Goal: Transaction & Acquisition: Purchase product/service

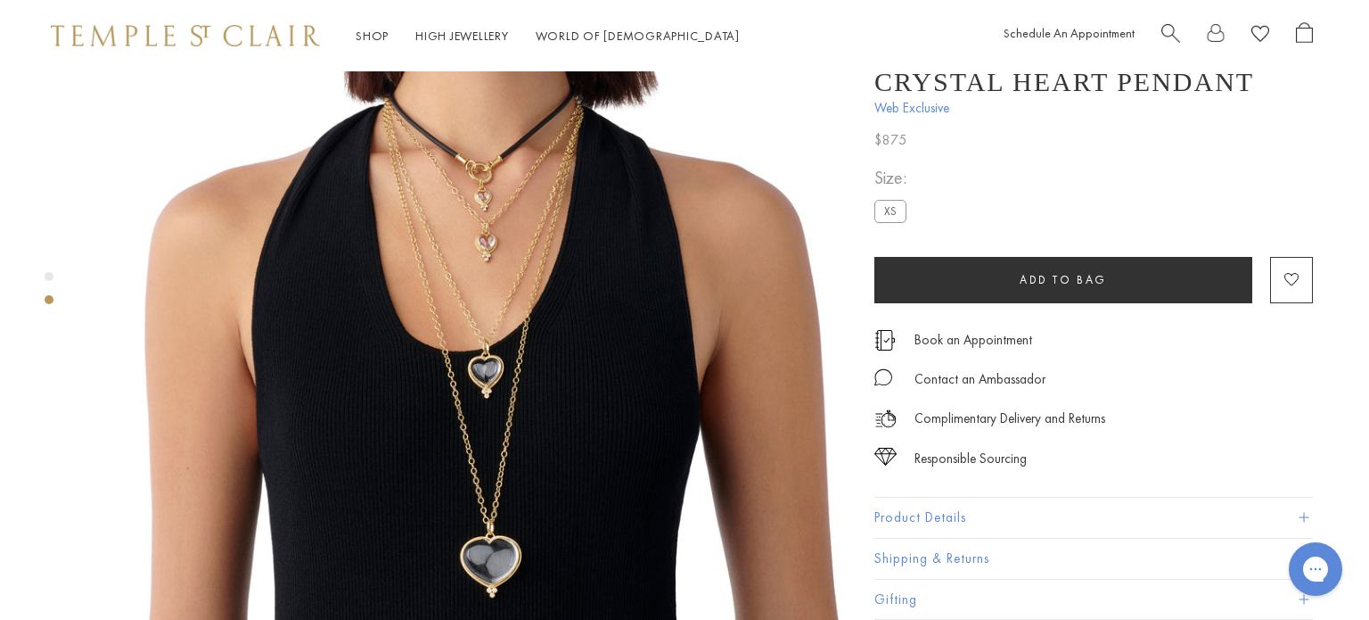
scroll to position [0, 3]
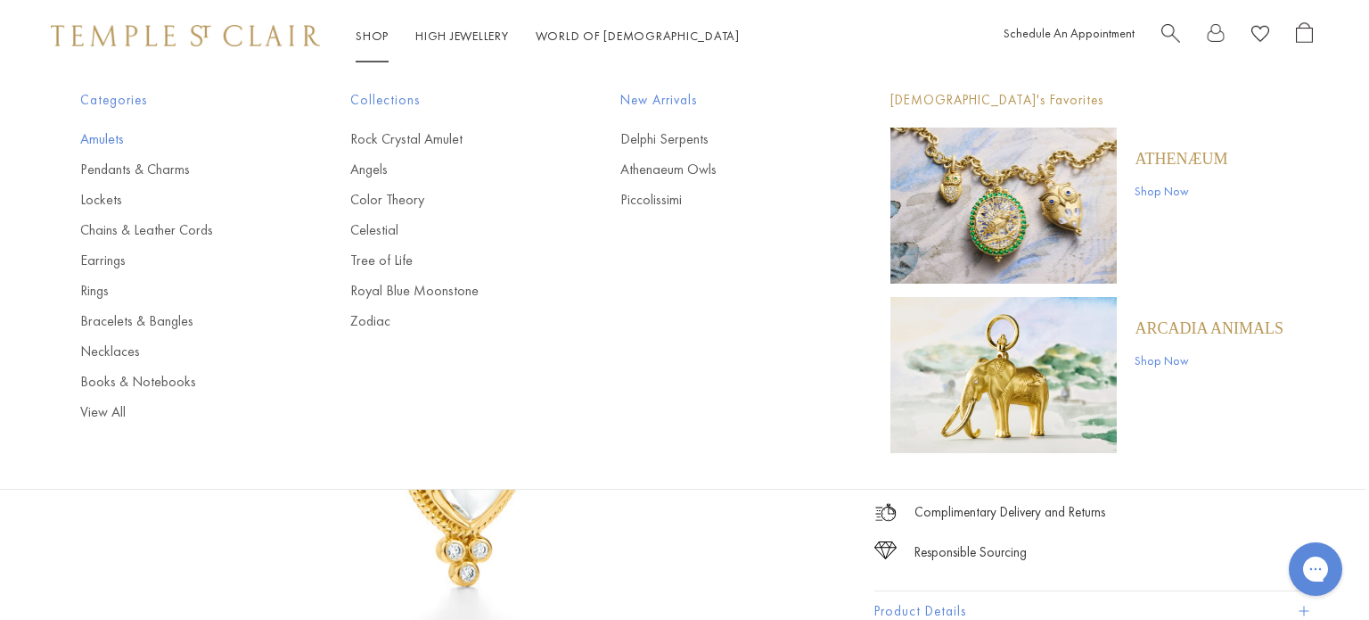
click at [98, 138] on link "Amulets" at bounding box center [179, 139] width 199 height 20
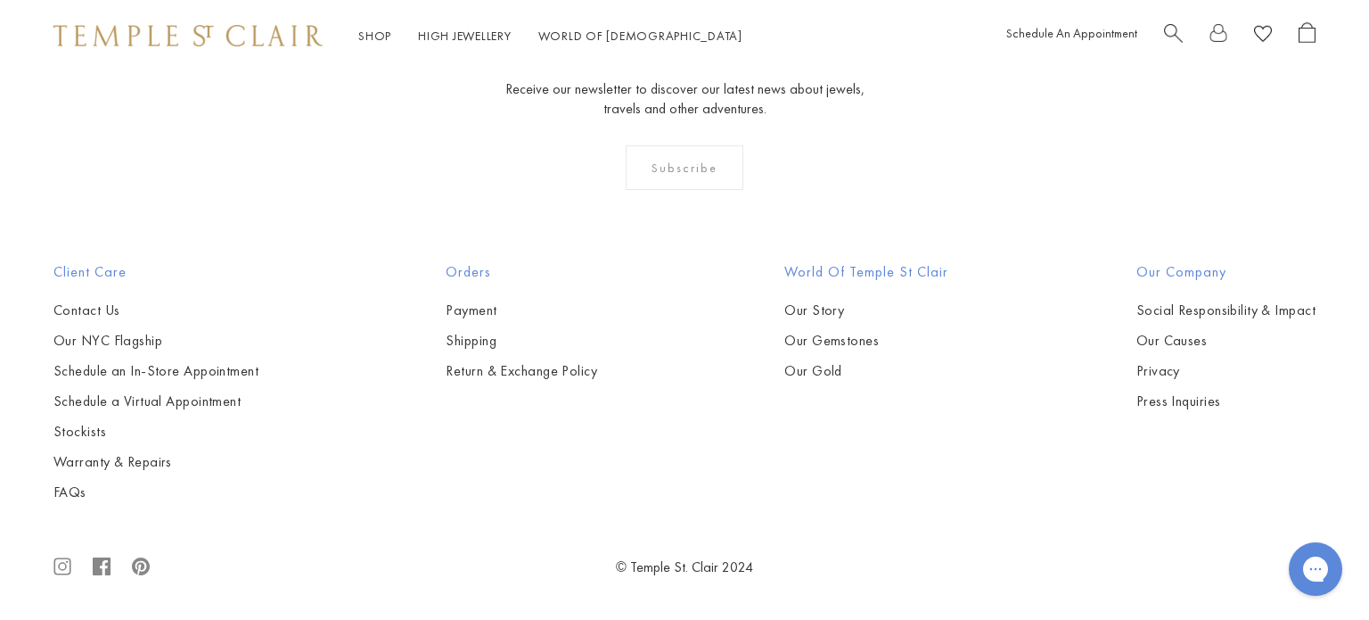
scroll to position [5628, 0]
click at [0, 0] on img at bounding box center [0, 0] width 0 height 0
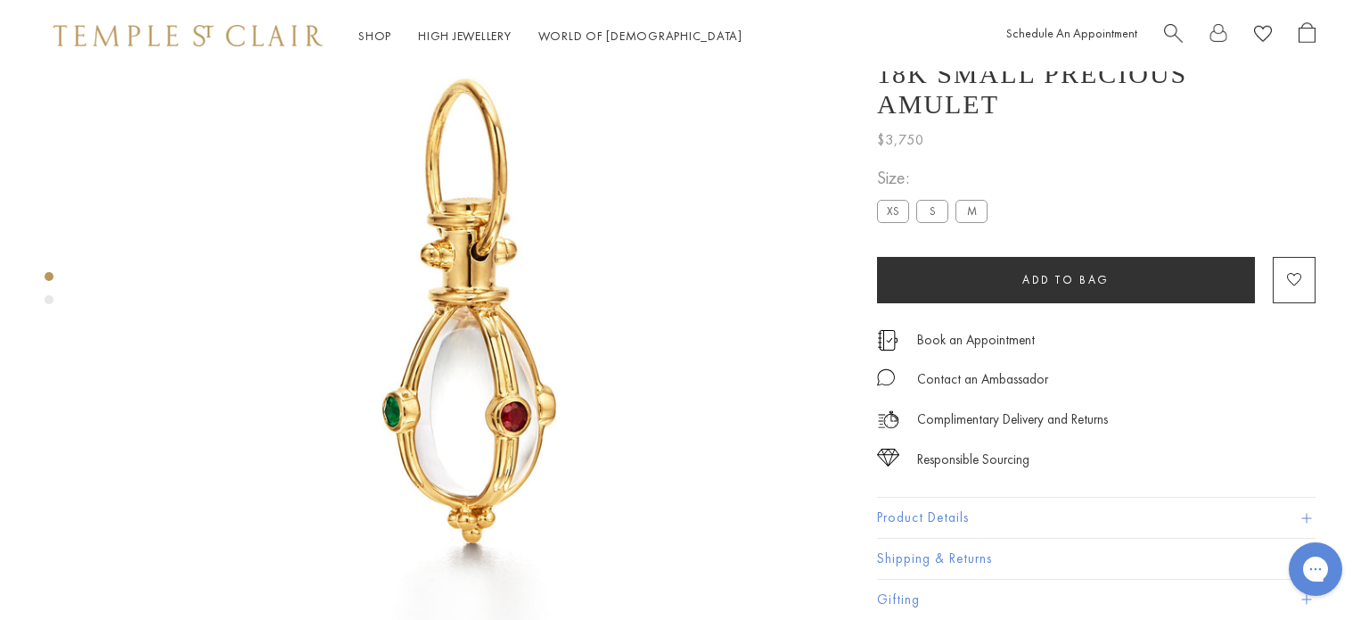
click at [888, 207] on label "XS" at bounding box center [893, 211] width 32 height 22
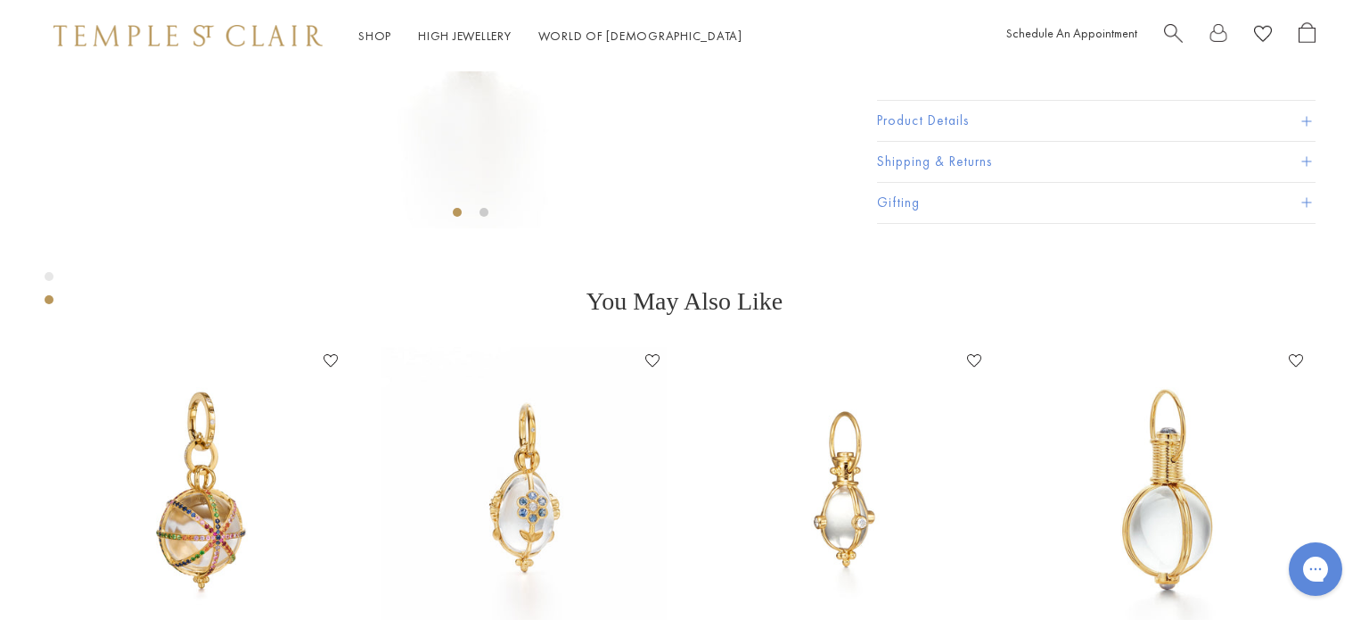
scroll to position [610, 0]
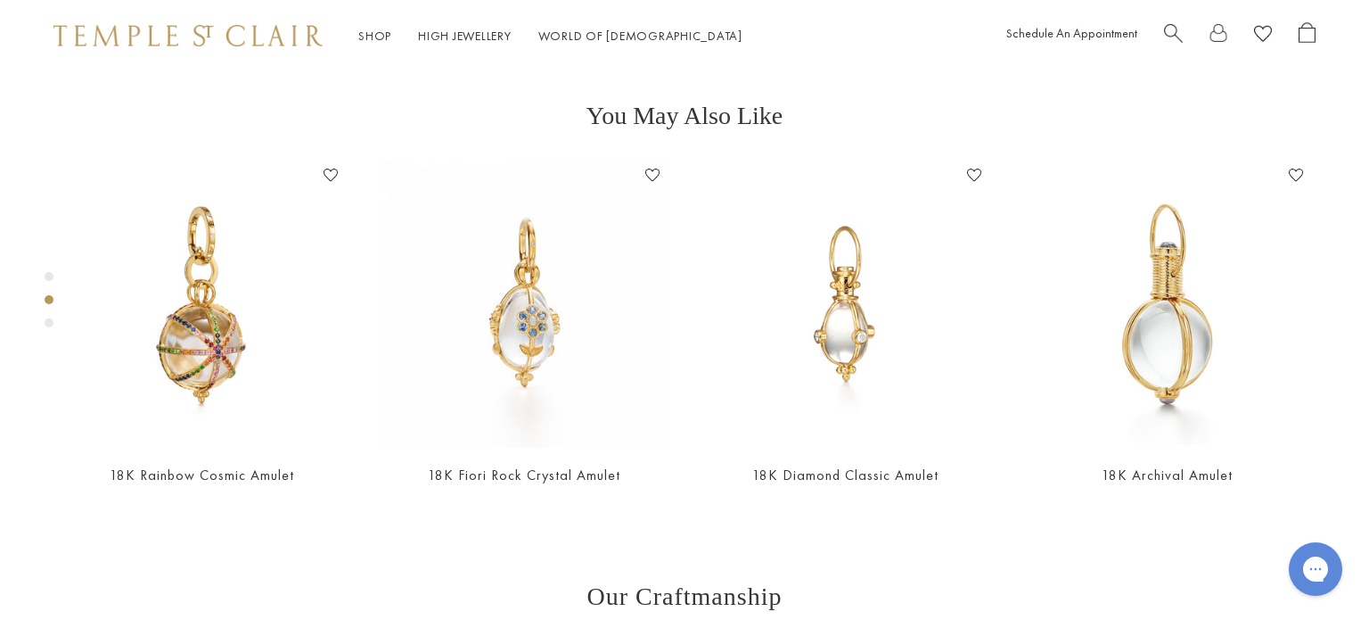
scroll to position [560, 0]
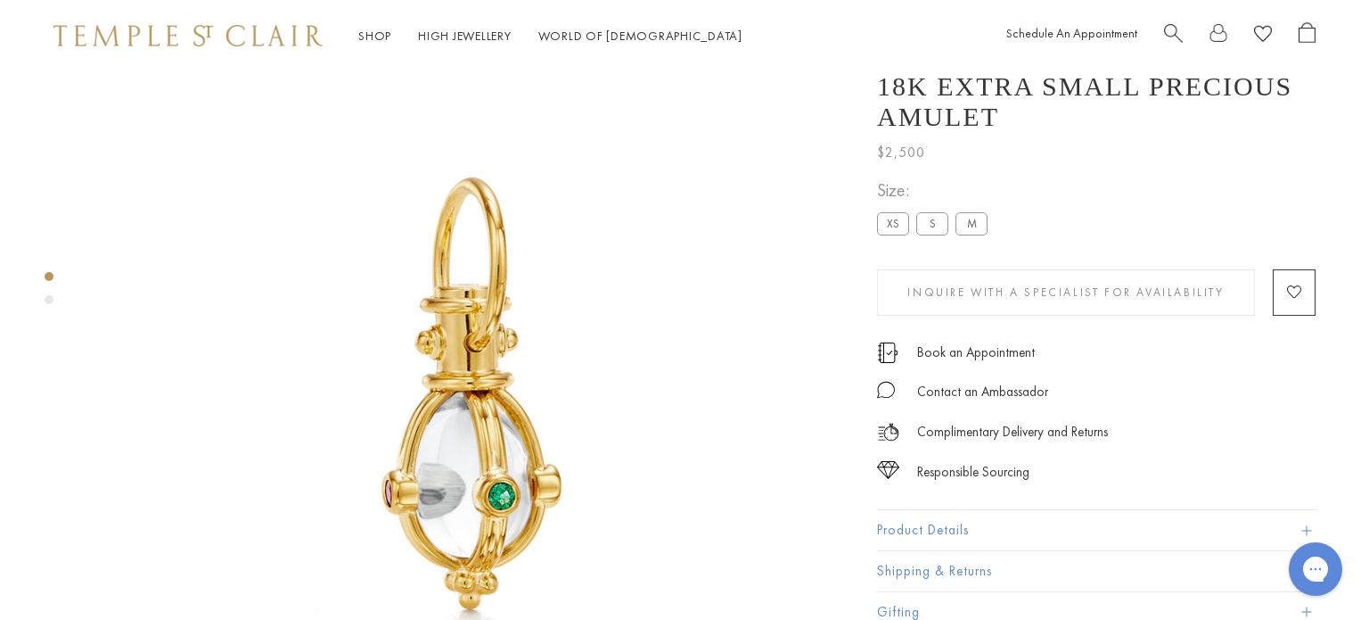
scroll to position [59, 0]
click at [497, 495] on img at bounding box center [470, 393] width 763 height 763
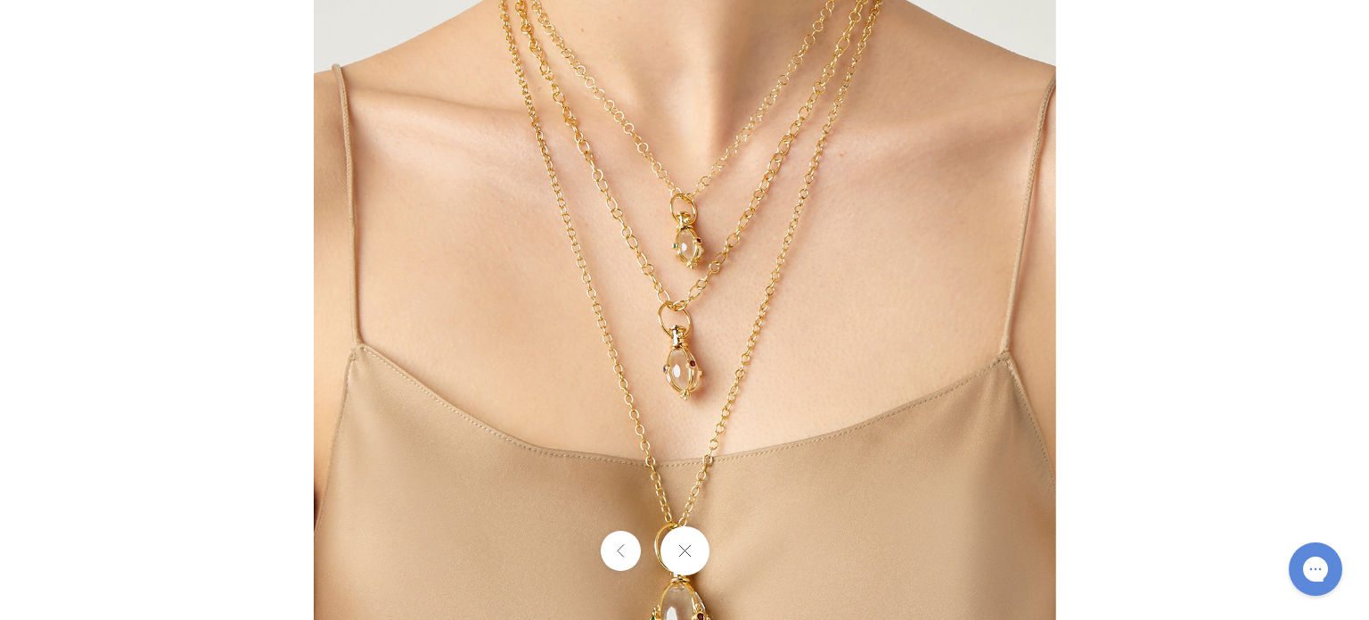
click at [747, 553] on div at bounding box center [684, 550] width 1369 height 49
click at [683, 555] on button at bounding box center [684, 550] width 49 height 49
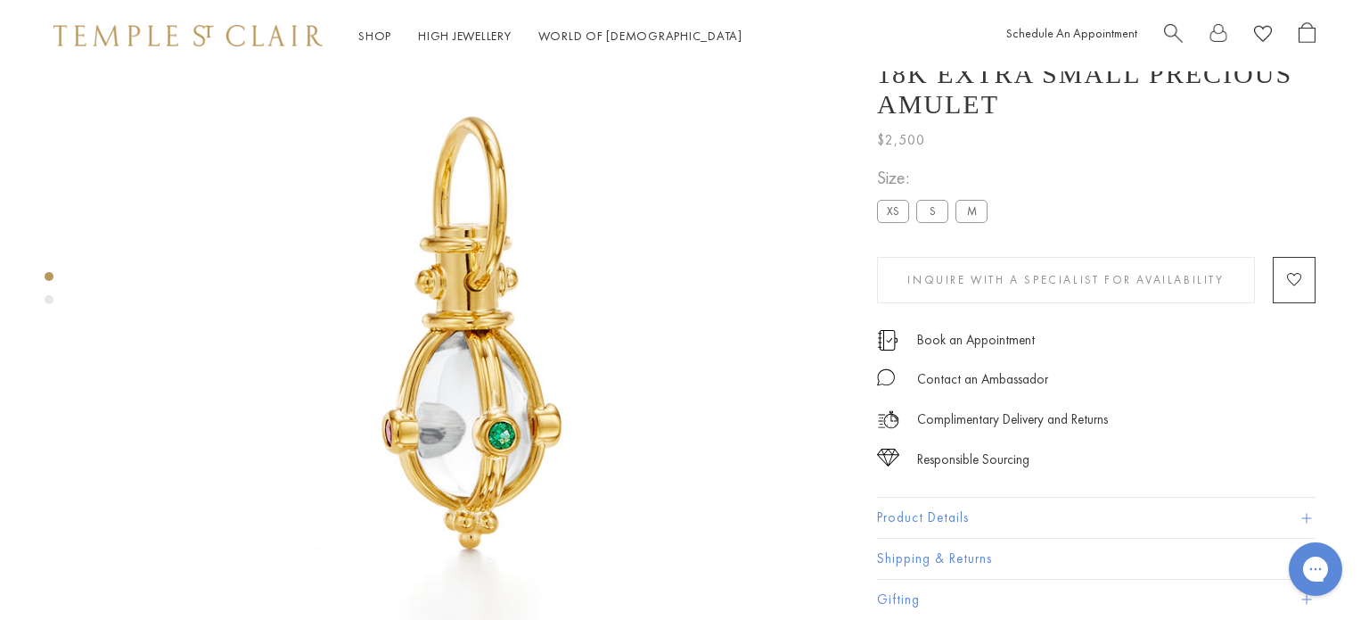
scroll to position [119, 0]
click at [892, 510] on button "Product Details" at bounding box center [1096, 517] width 439 height 40
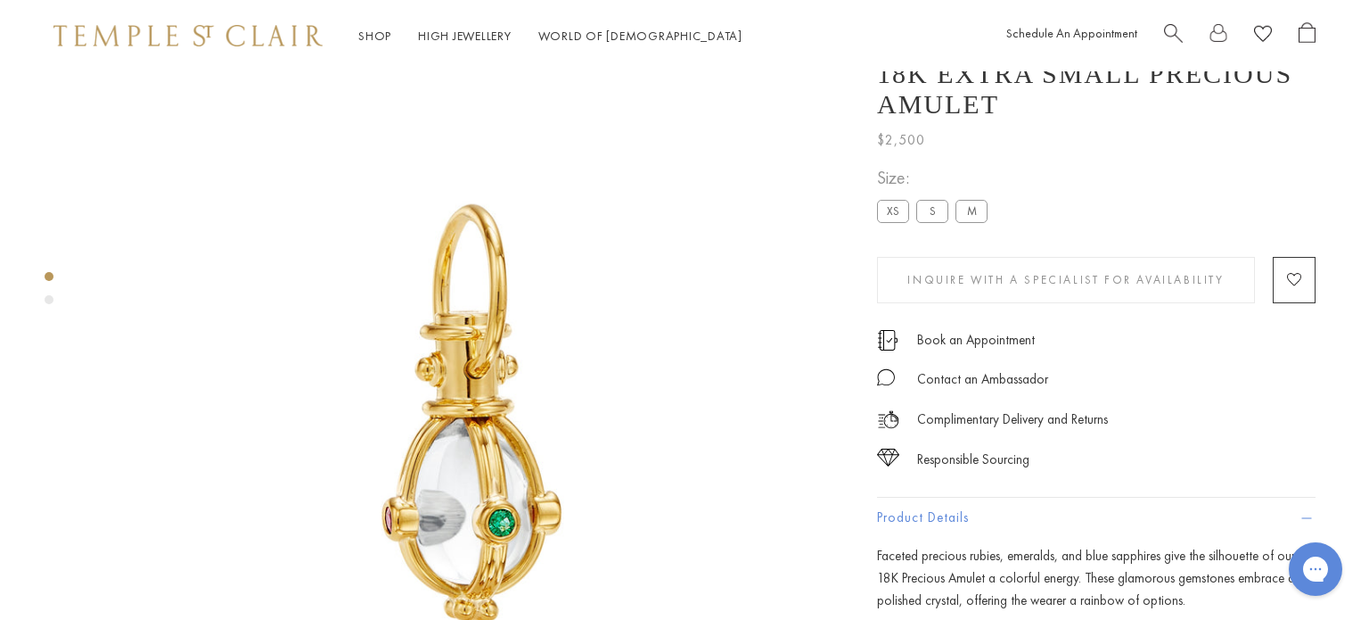
scroll to position [36, 0]
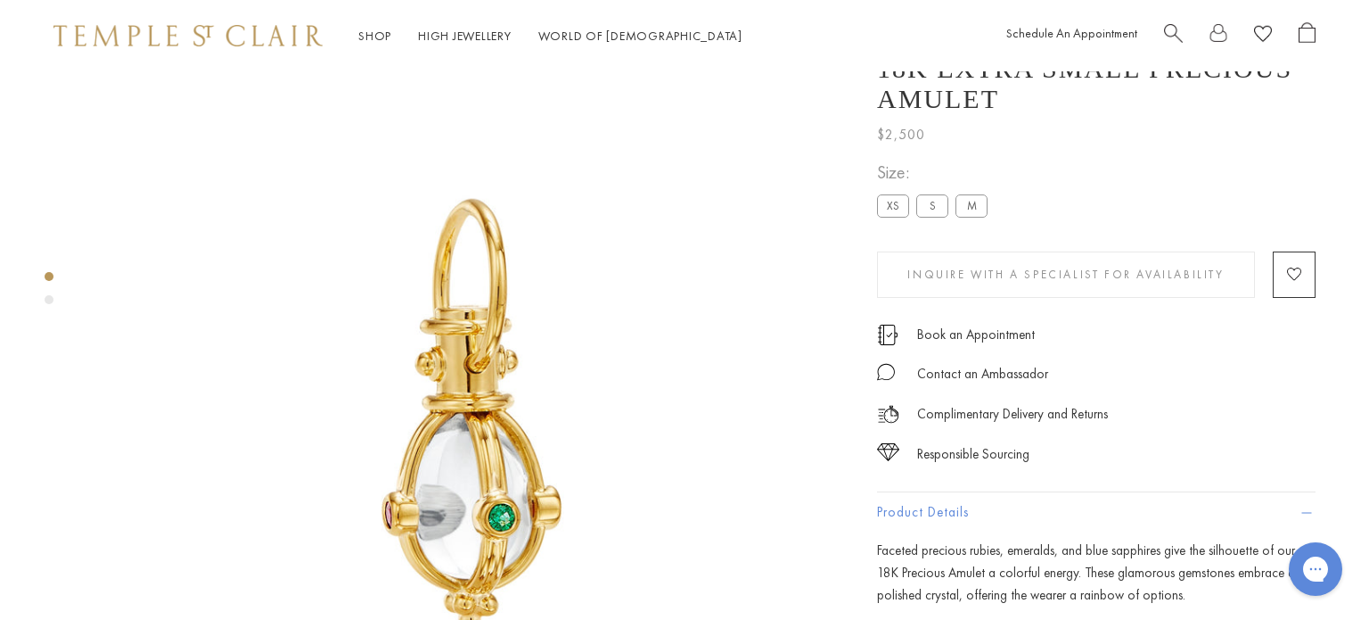
click at [925, 217] on label "S" at bounding box center [933, 205] width 32 height 22
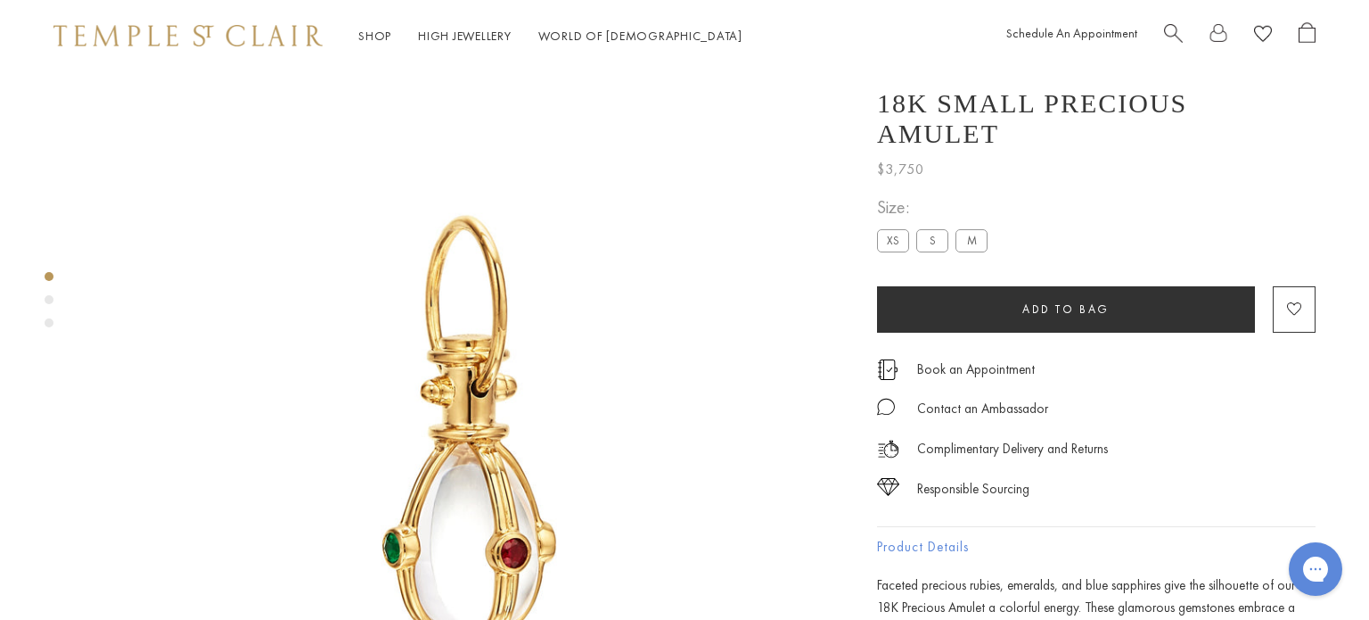
scroll to position [18, 0]
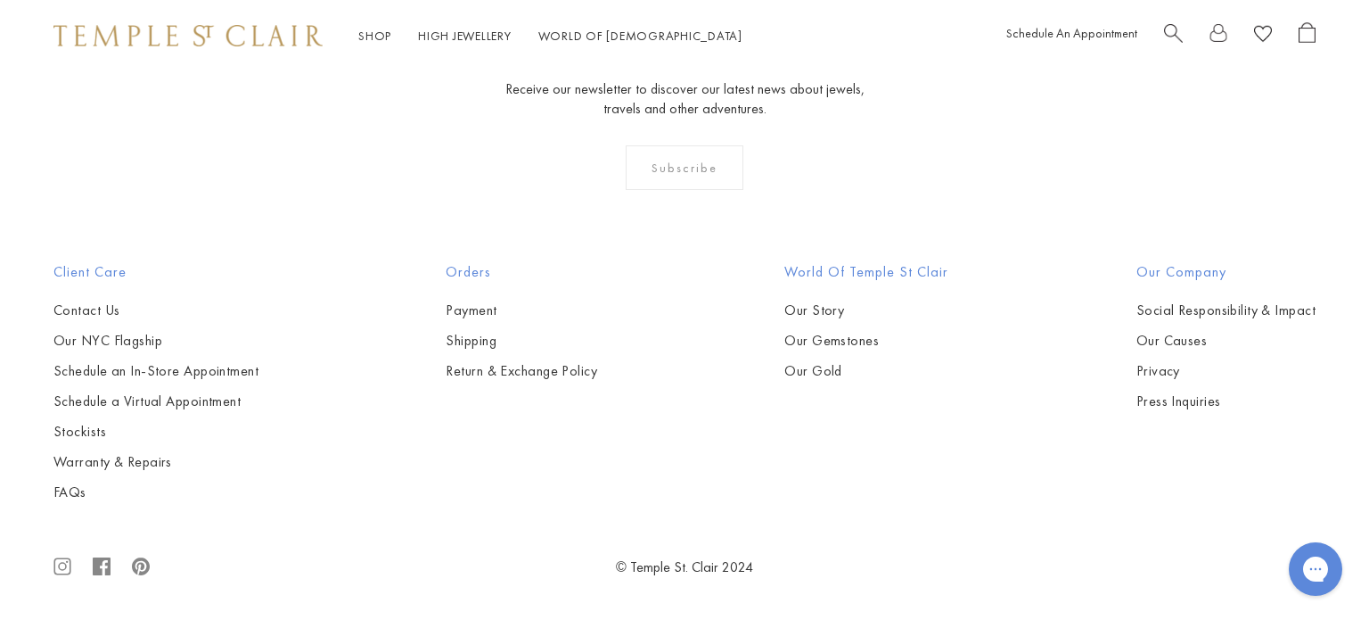
scroll to position [6755, 0]
click at [0, 0] on img at bounding box center [0, 0] width 0 height 0
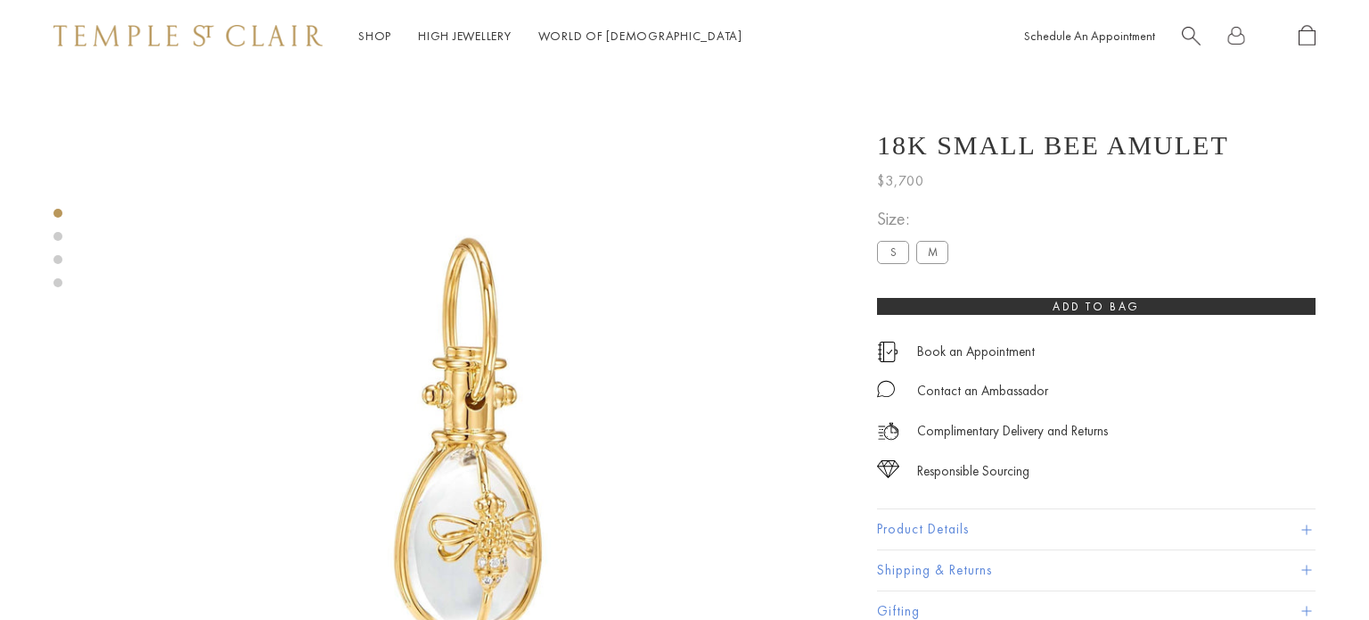
scroll to position [2, 0]
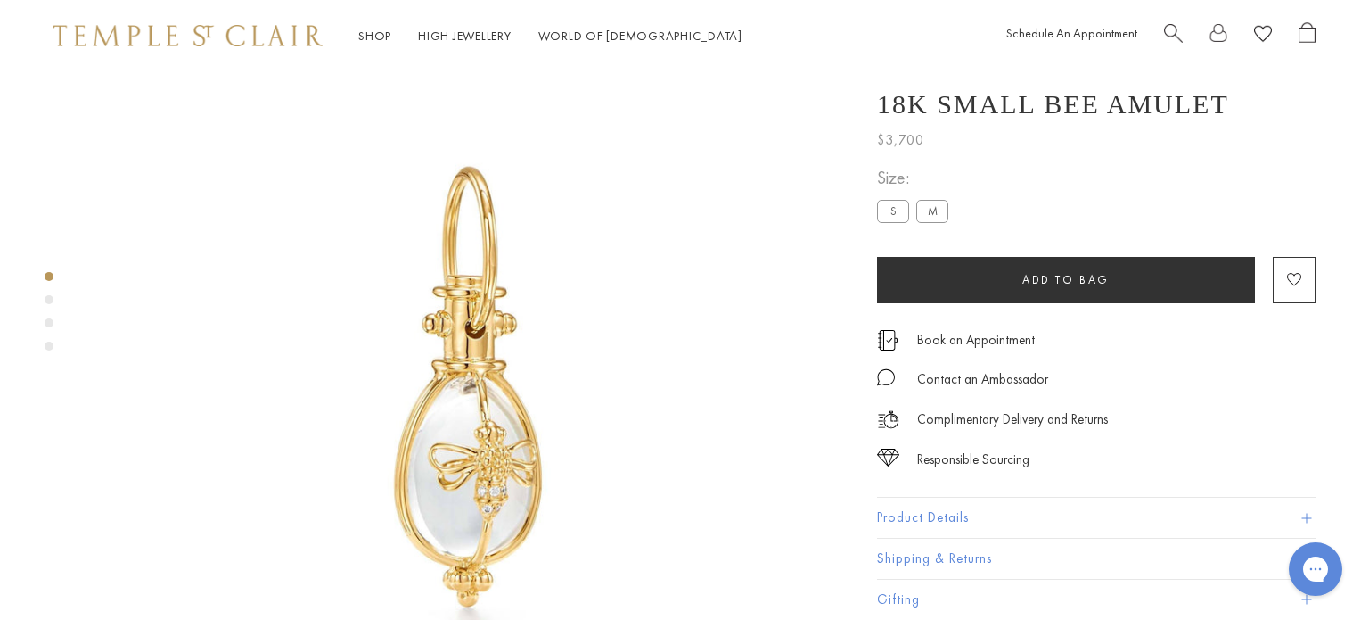
scroll to position [72, 0]
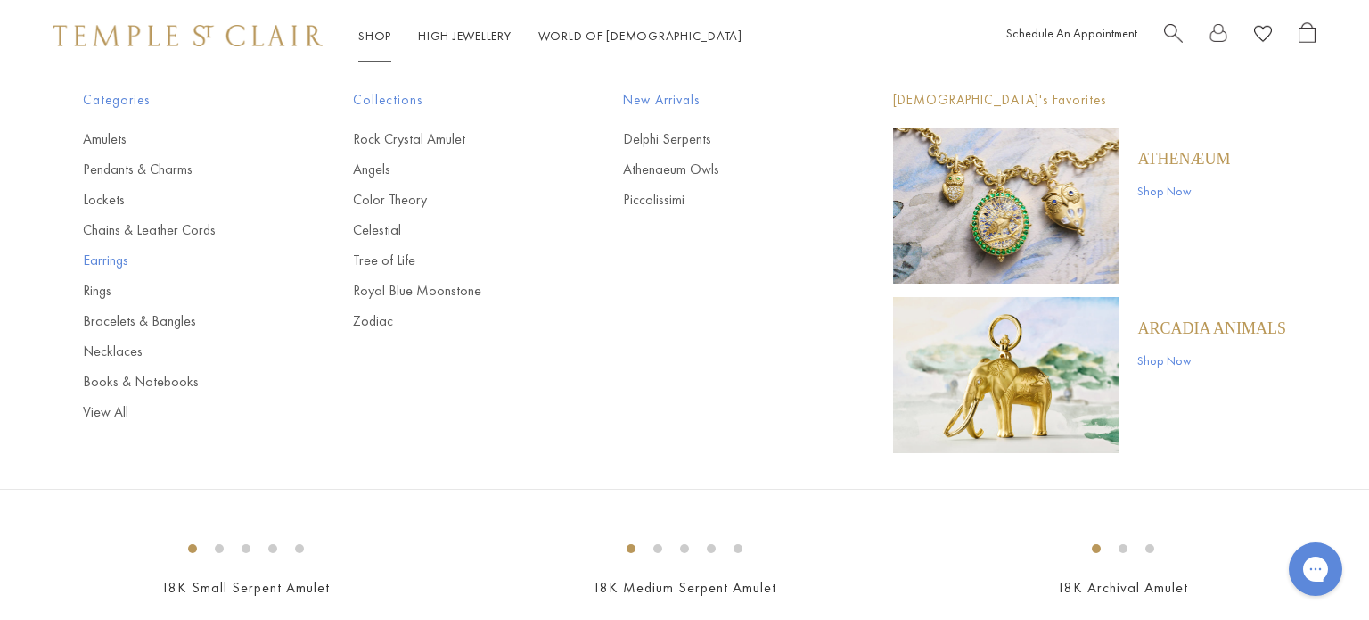
click at [107, 263] on link "Earrings" at bounding box center [182, 261] width 199 height 20
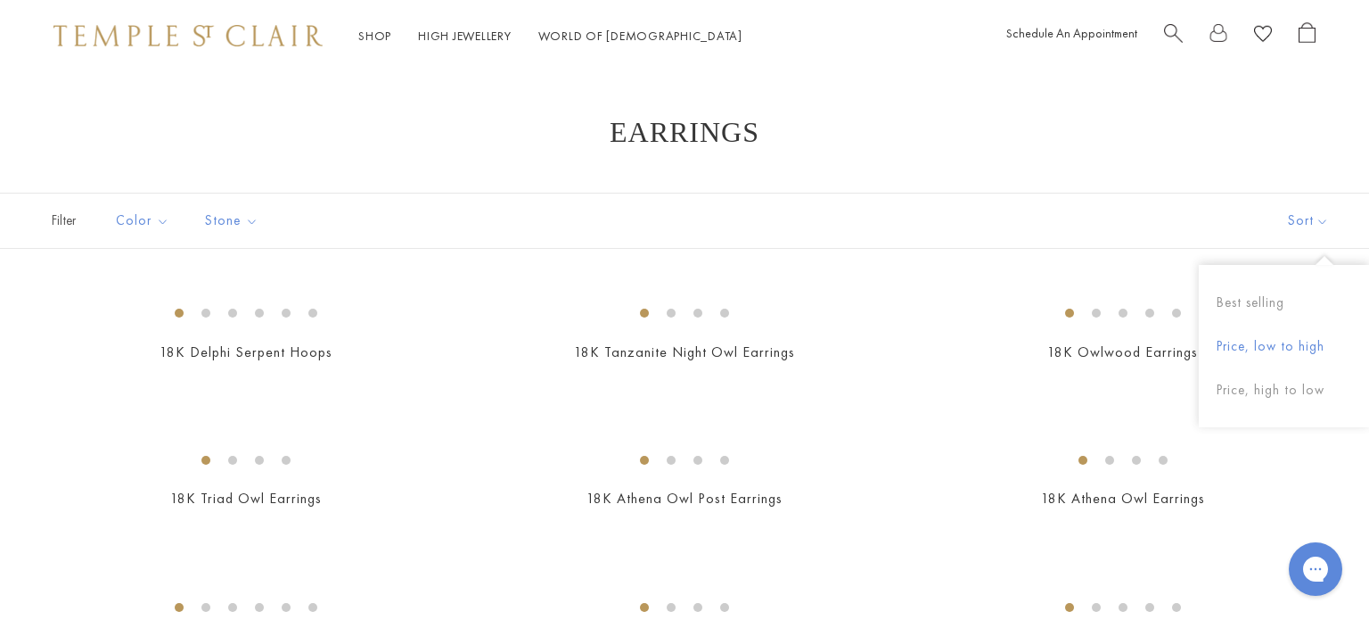
click at [1247, 347] on button "Price, low to high" at bounding box center [1284, 347] width 170 height 44
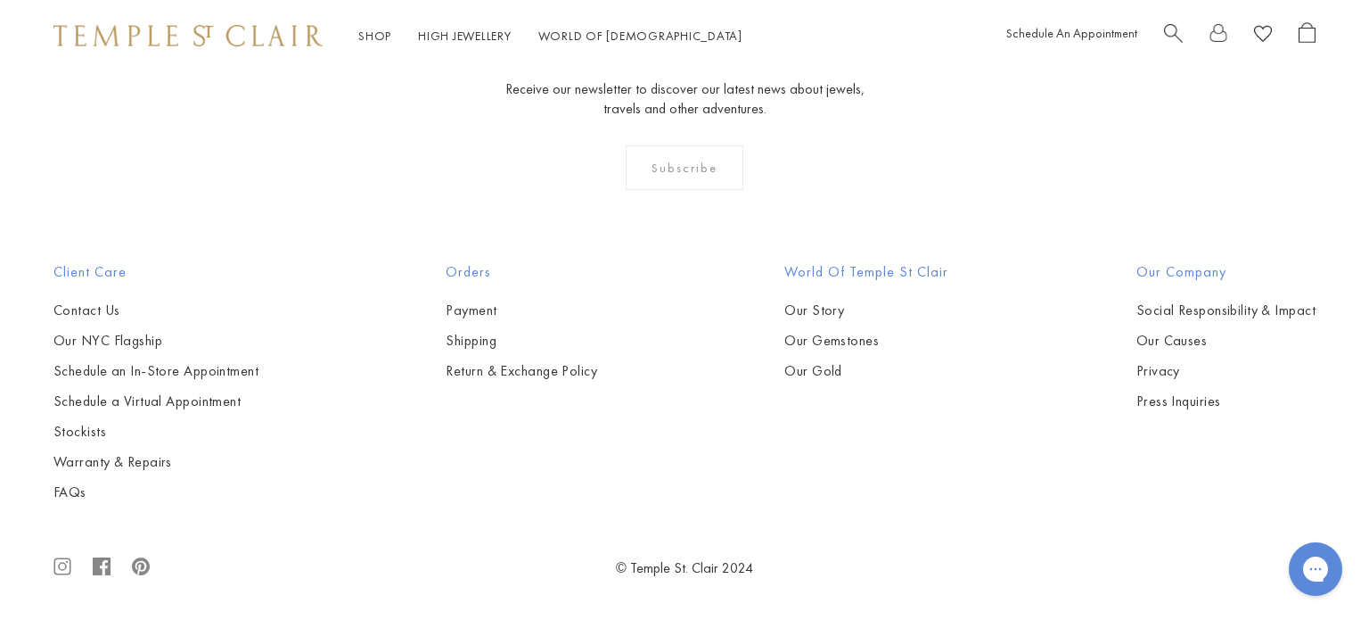
scroll to position [3275, 0]
click at [0, 0] on img at bounding box center [0, 0] width 0 height 0
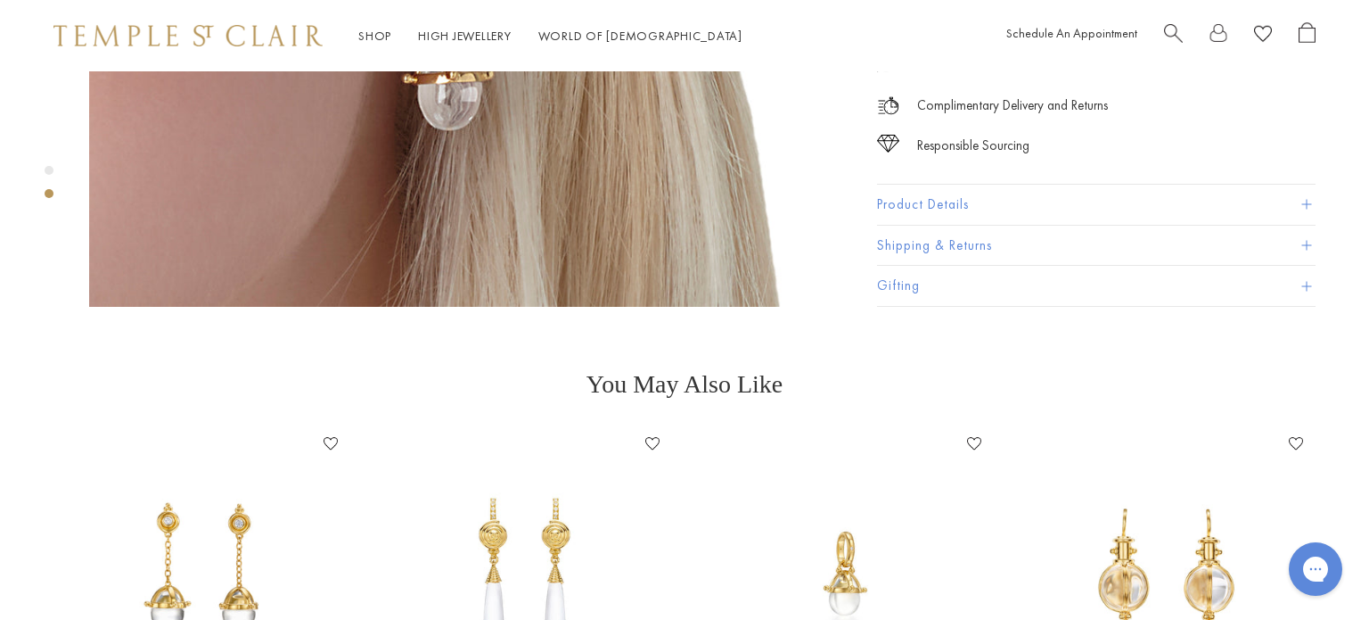
scroll to position [1398, 0]
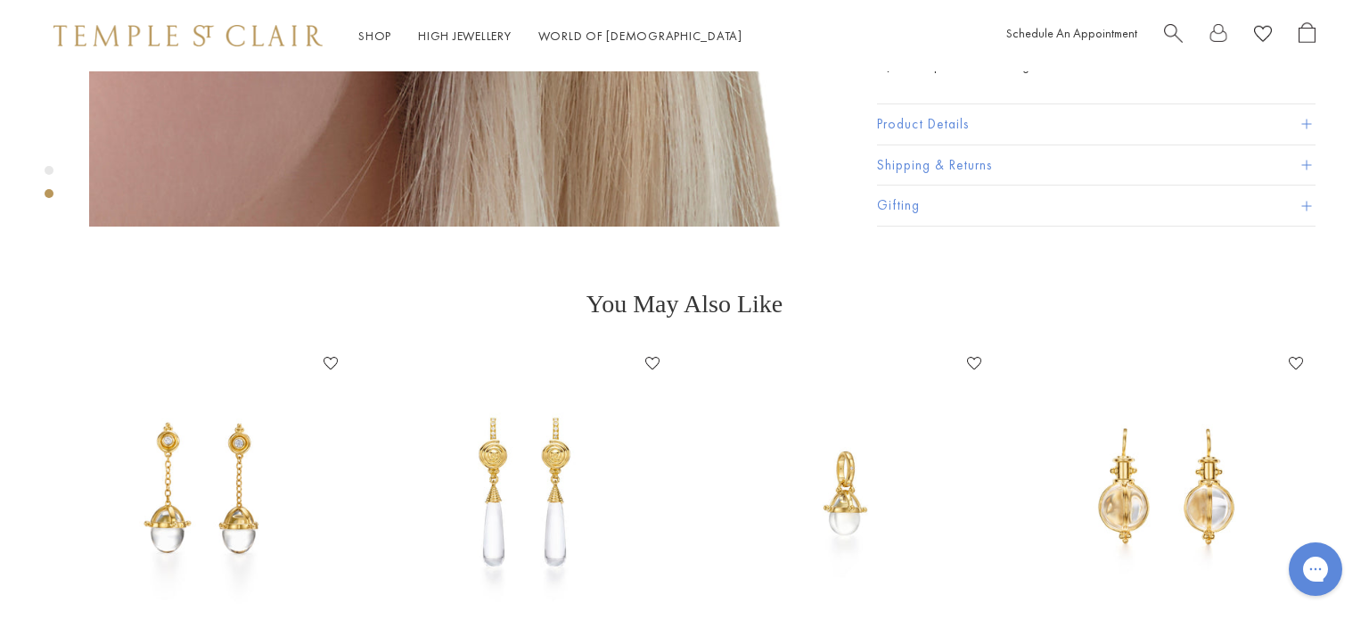
click at [319, 374] on img at bounding box center [202, 492] width 286 height 286
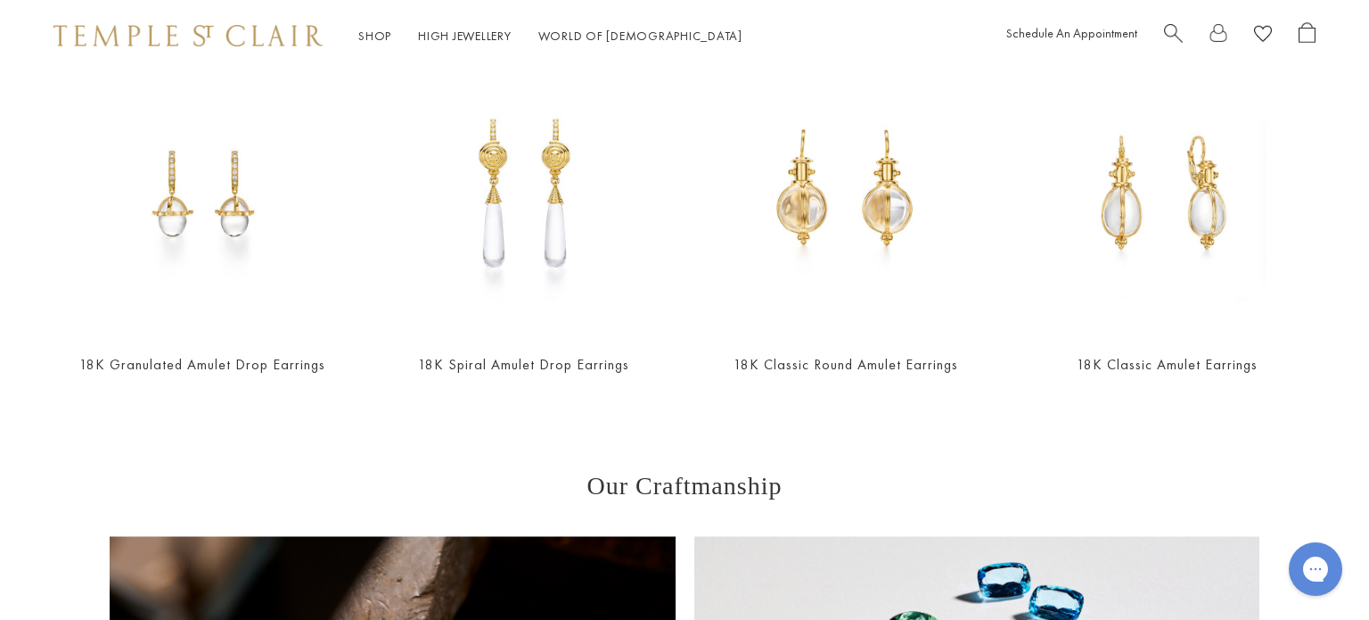
scroll to position [920, 0]
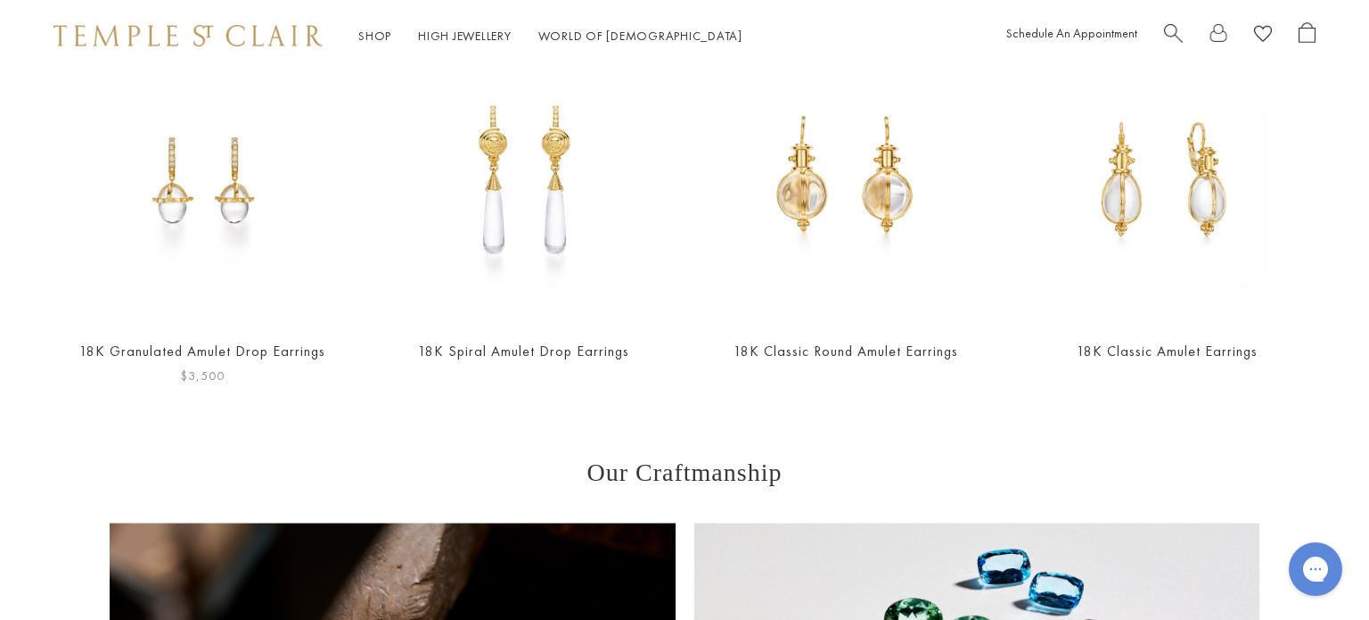
click at [218, 243] on img at bounding box center [202, 180] width 286 height 286
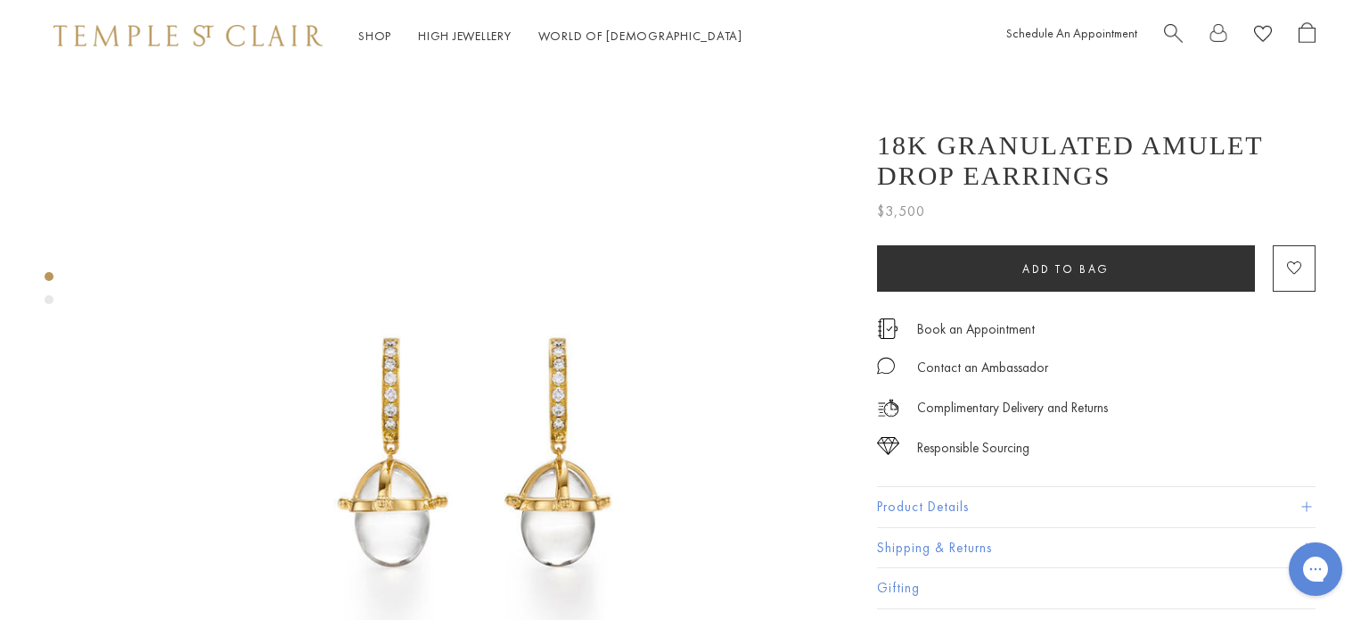
click at [943, 507] on button "Product Details" at bounding box center [1096, 507] width 439 height 40
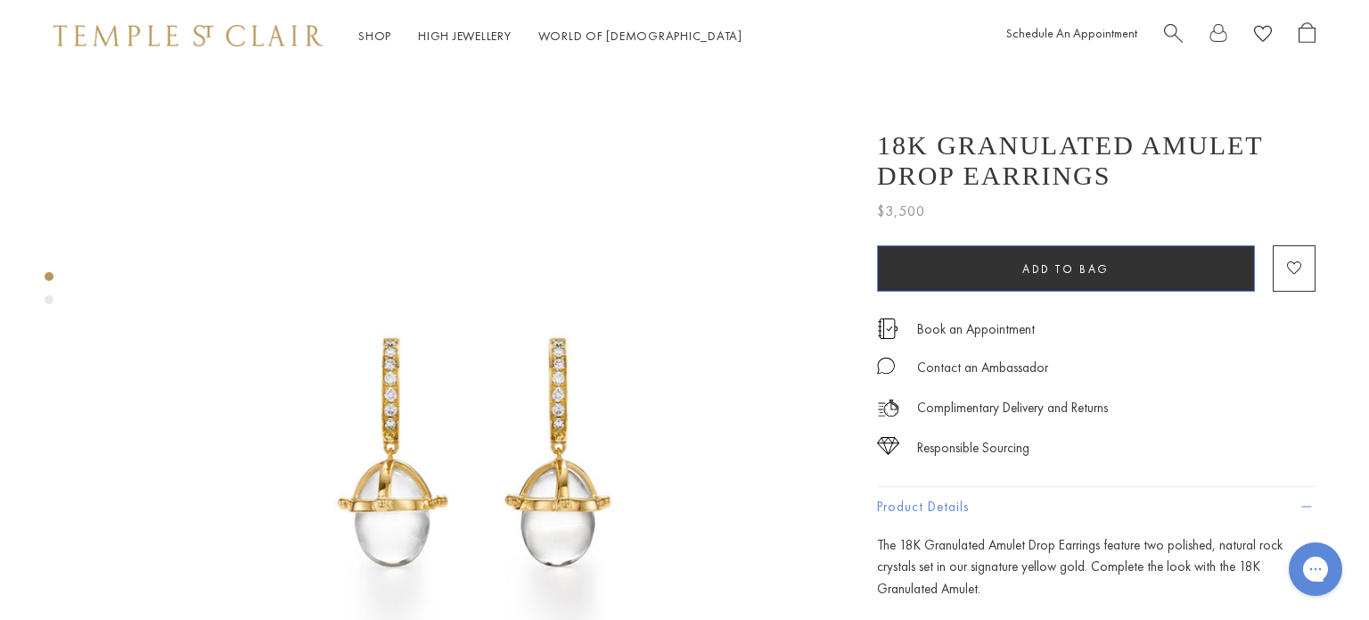
click at [1018, 281] on button "Add to bag" at bounding box center [1066, 268] width 378 height 46
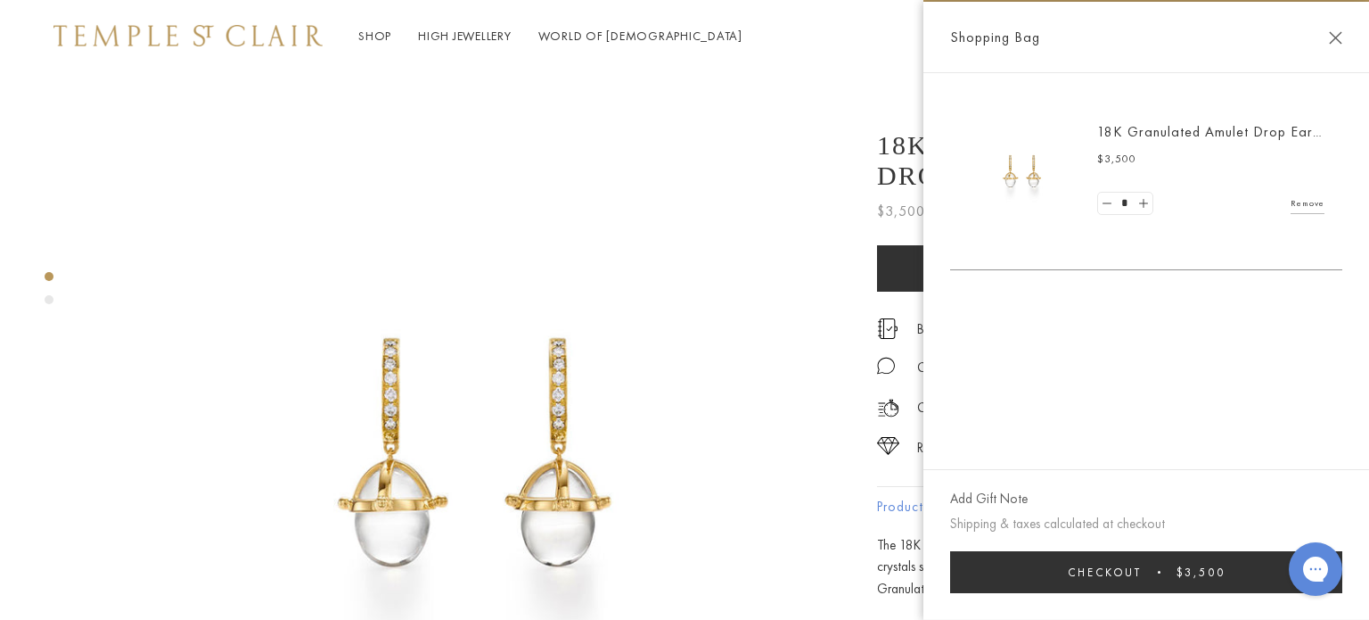
click at [1336, 36] on button "Close Shopping Bag" at bounding box center [1335, 37] width 13 height 13
